Goal: Navigation & Orientation: Go to known website

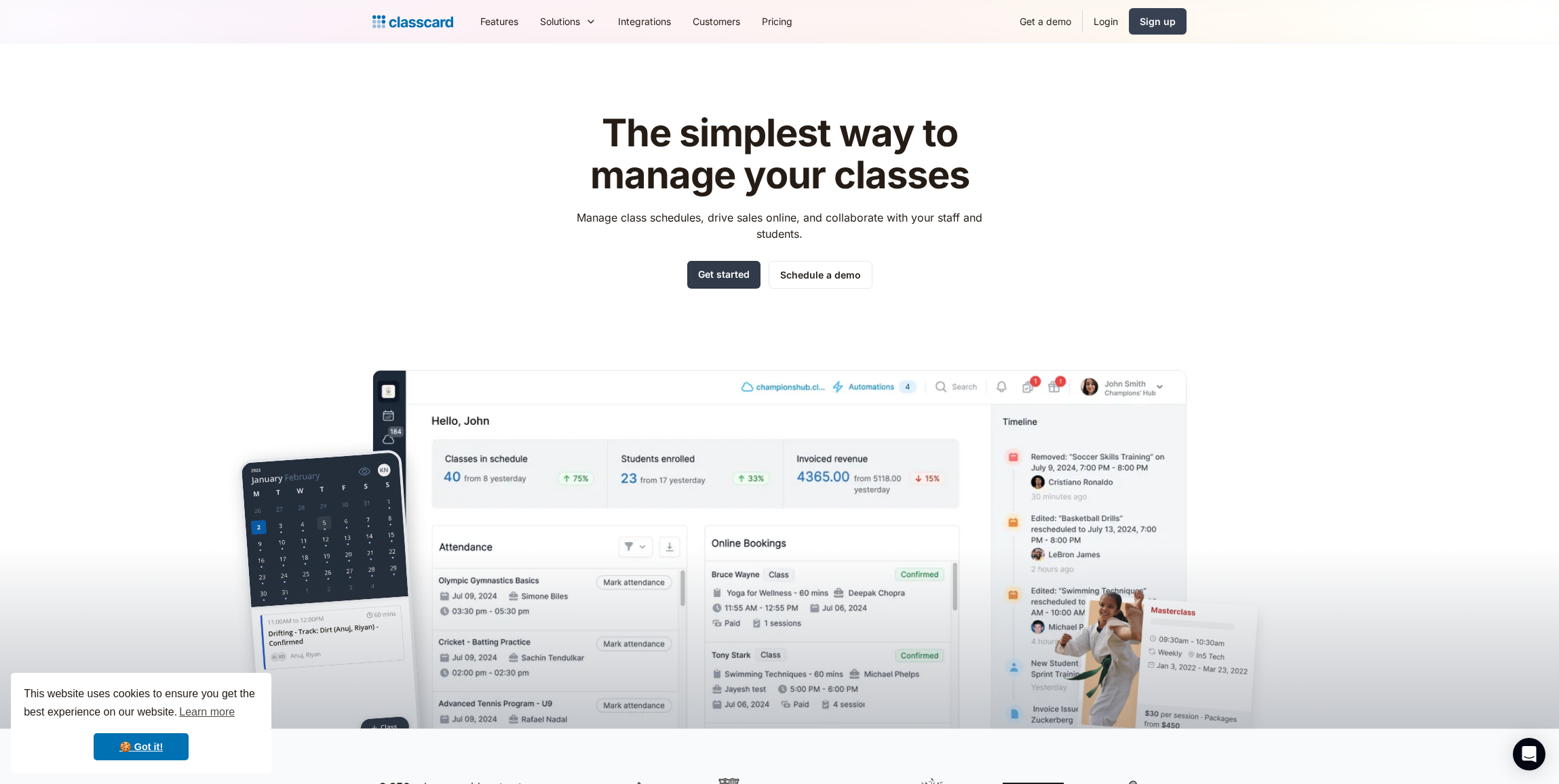
click at [721, 275] on link "Get started" at bounding box center [724, 275] width 73 height 28
click at [145, 759] on link "🍪 Got it!" at bounding box center [141, 746] width 95 height 27
